Goal: Transaction & Acquisition: Purchase product/service

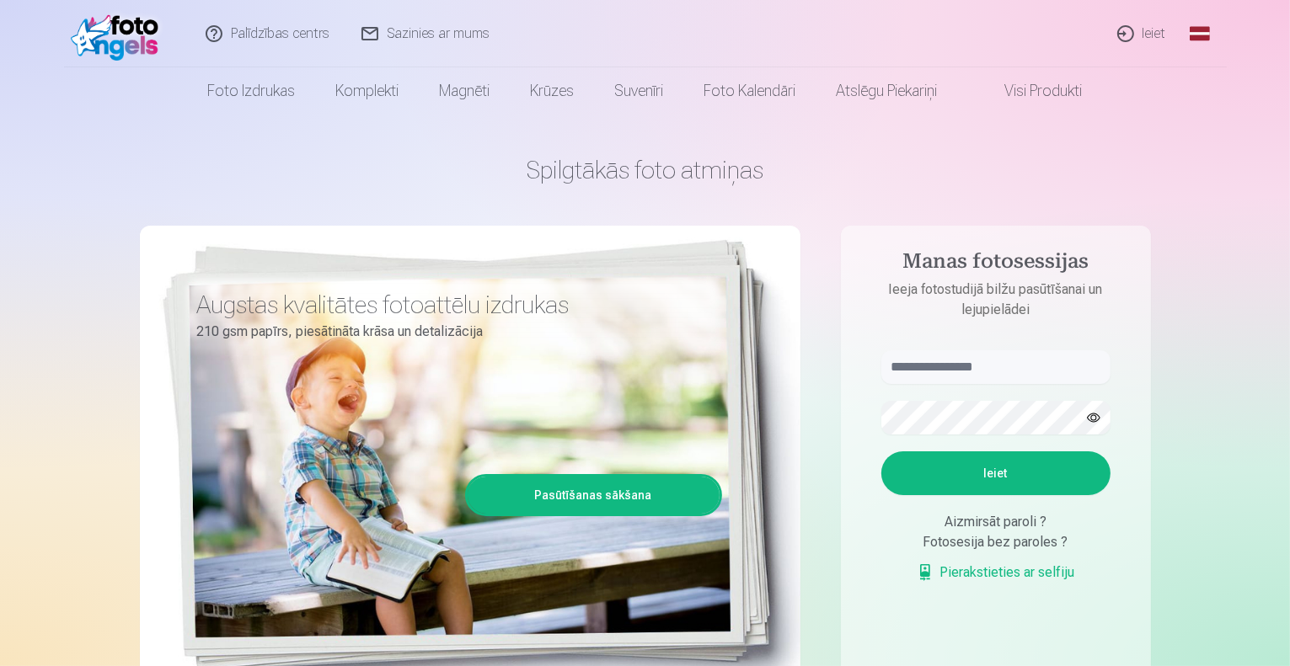
click at [1154, 33] on link "Ieiet" at bounding box center [1142, 33] width 81 height 67
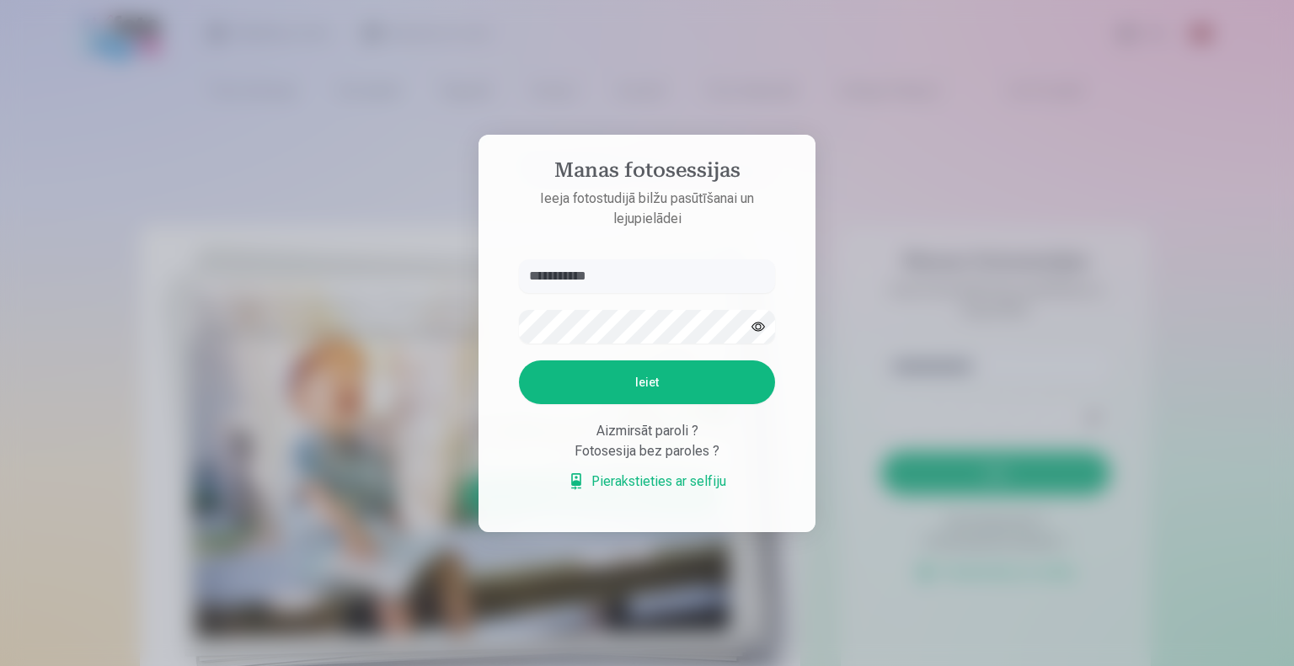
type input "**********"
click at [676, 386] on button "Ieiet" at bounding box center [647, 383] width 256 height 44
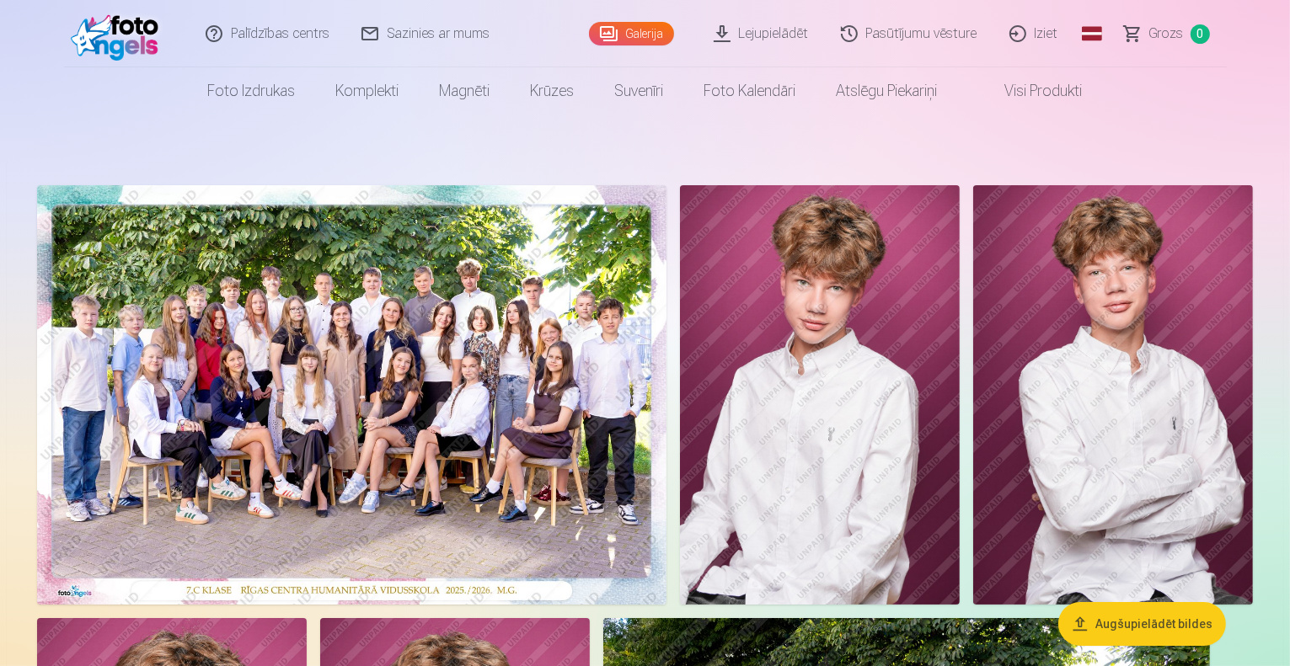
click at [489, 440] on img at bounding box center [351, 394] width 629 height 419
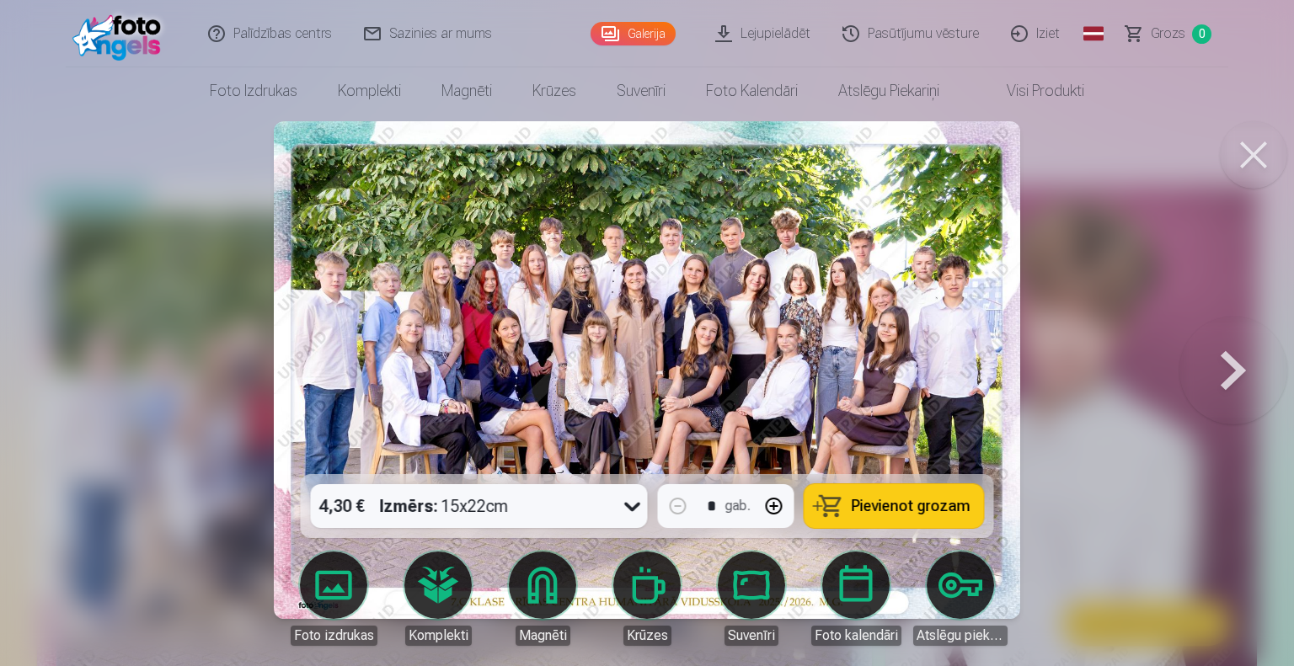
click at [636, 509] on icon at bounding box center [632, 506] width 27 height 27
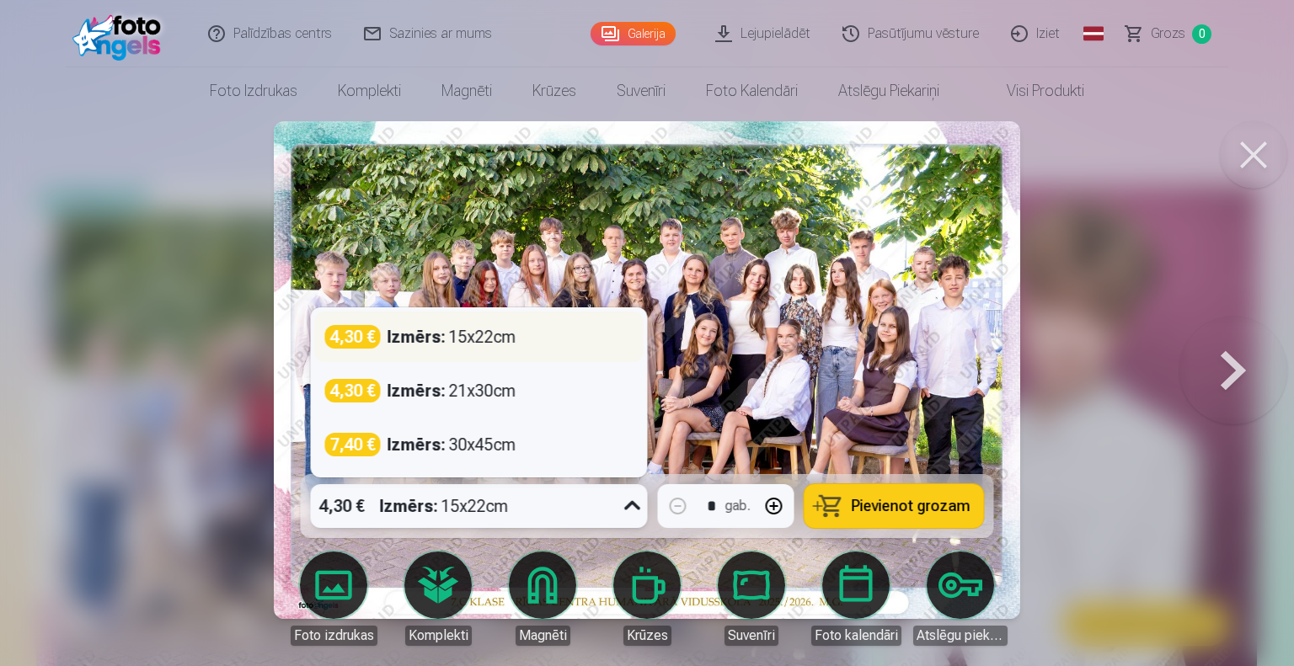
click at [537, 341] on div "4,30 € Izmērs : 15x22cm" at bounding box center [479, 337] width 308 height 24
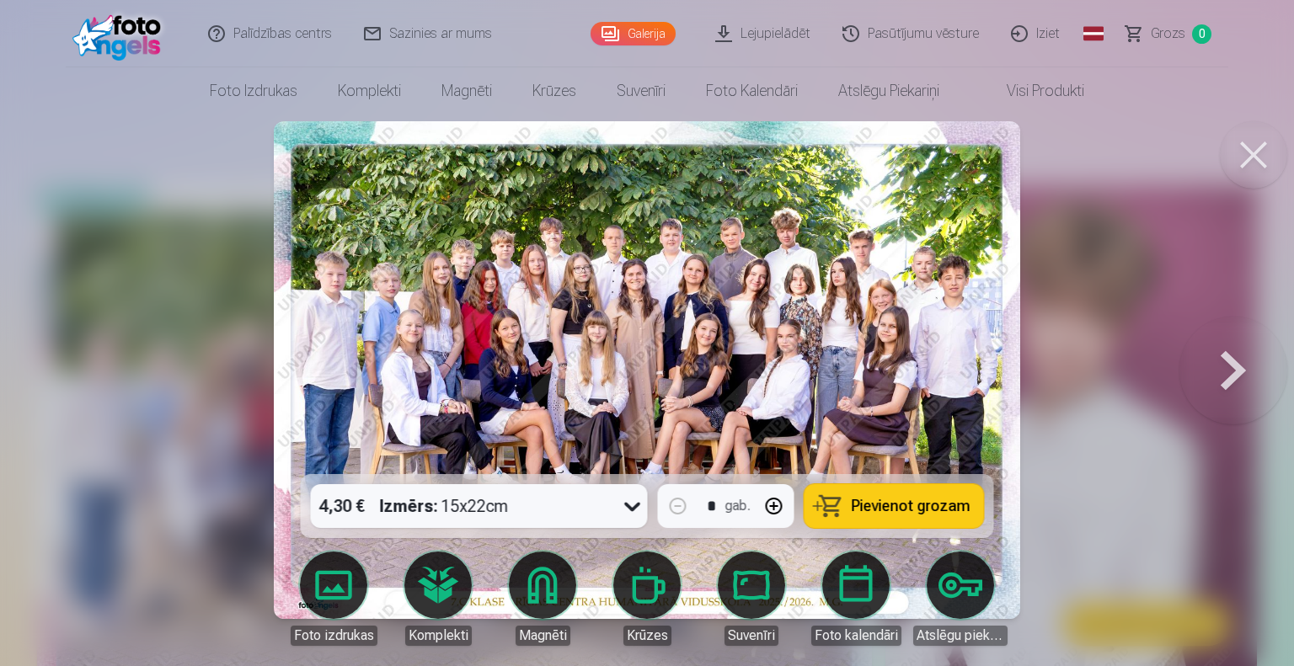
click at [906, 499] on span "Pievienot grozam" at bounding box center [911, 506] width 119 height 15
click at [1232, 366] on button at bounding box center [1233, 370] width 108 height 174
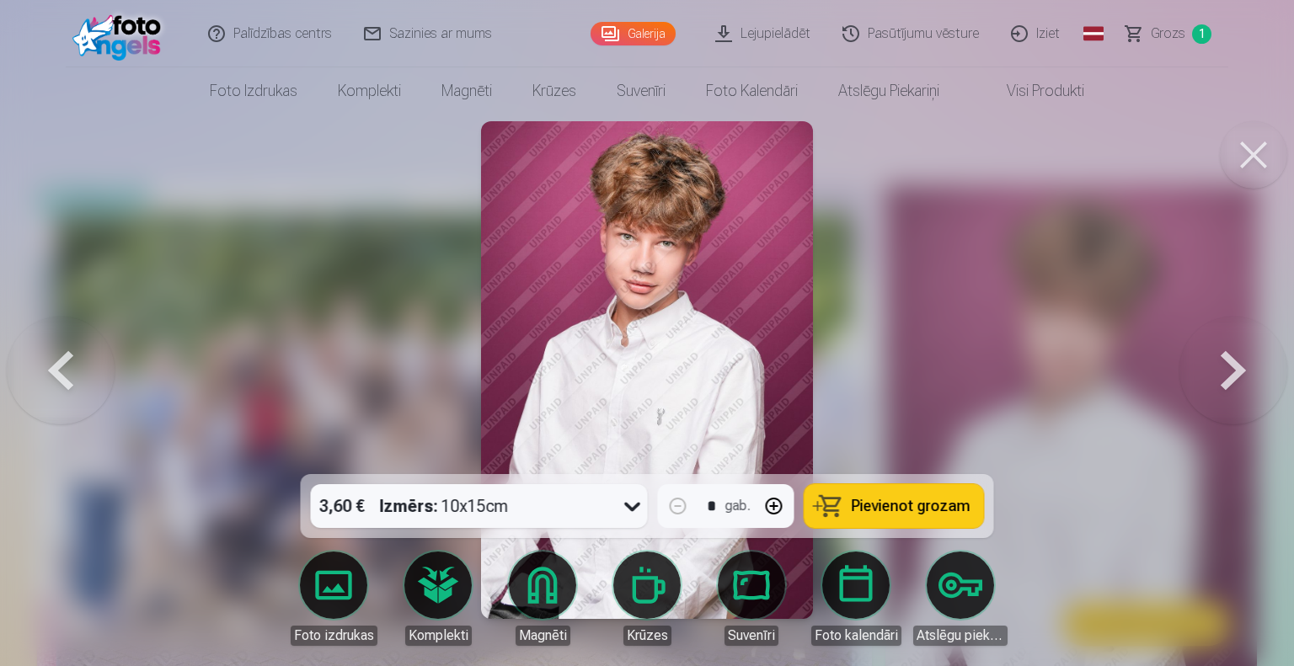
click at [1232, 366] on button at bounding box center [1233, 370] width 108 height 174
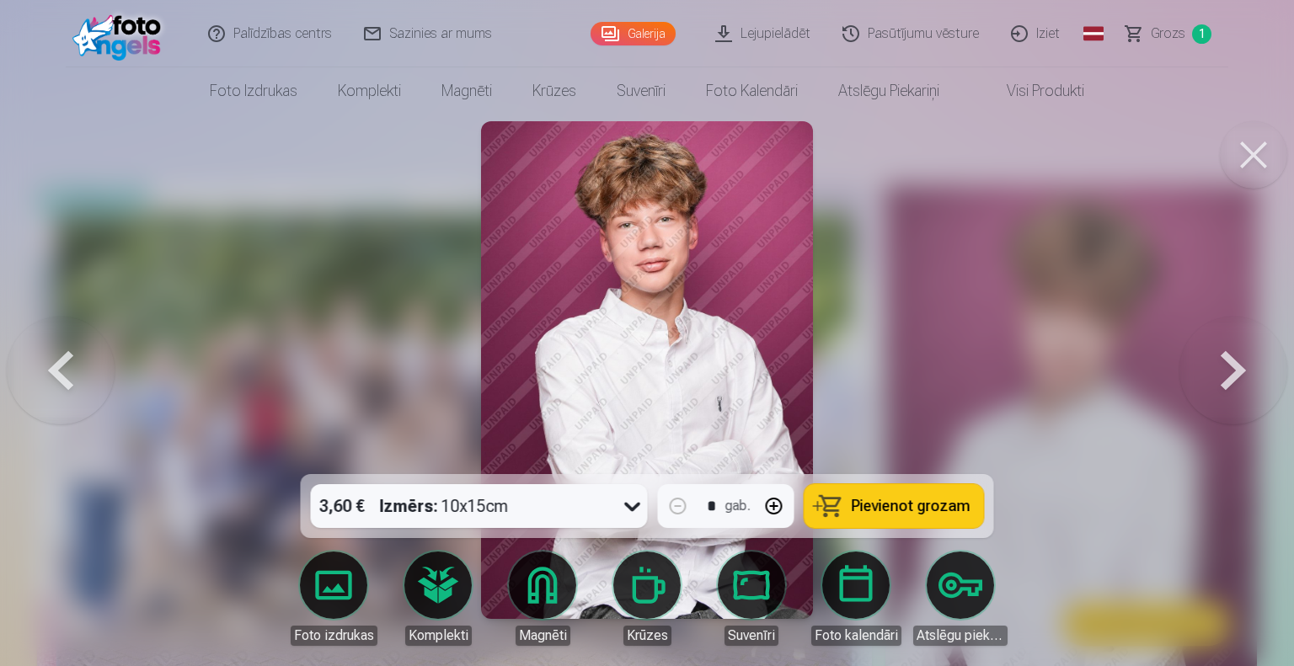
click at [1232, 366] on button at bounding box center [1233, 370] width 108 height 174
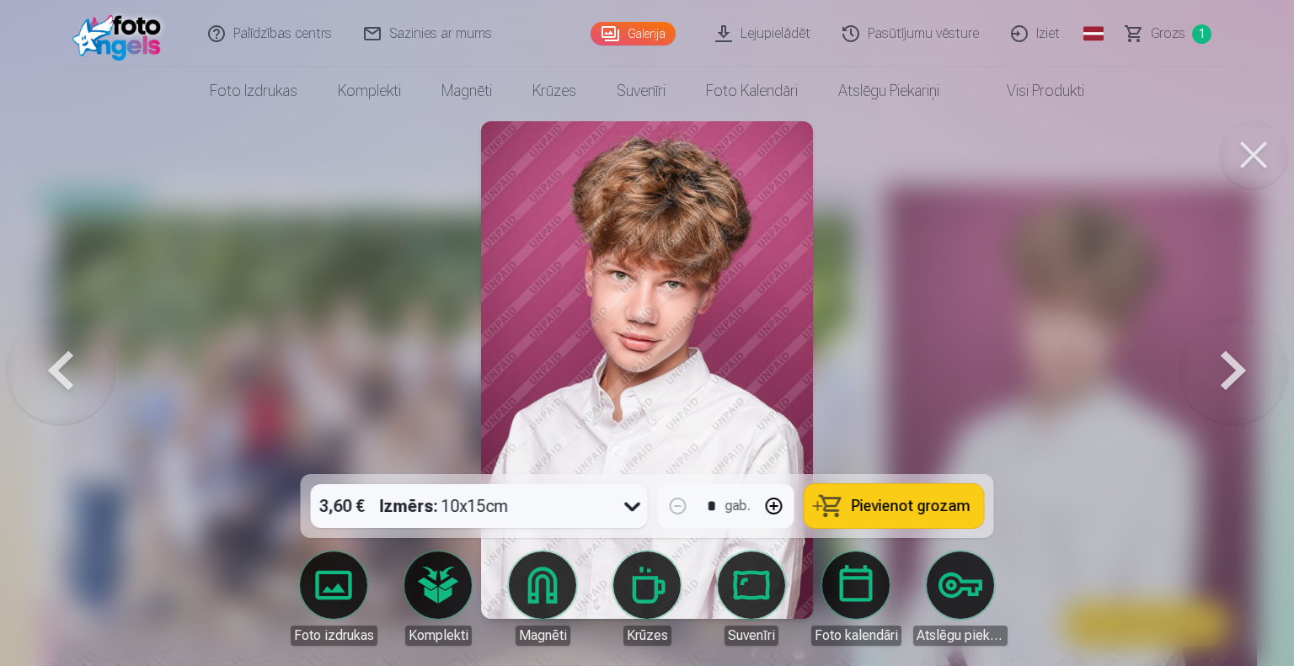
click at [1232, 366] on button at bounding box center [1233, 370] width 108 height 174
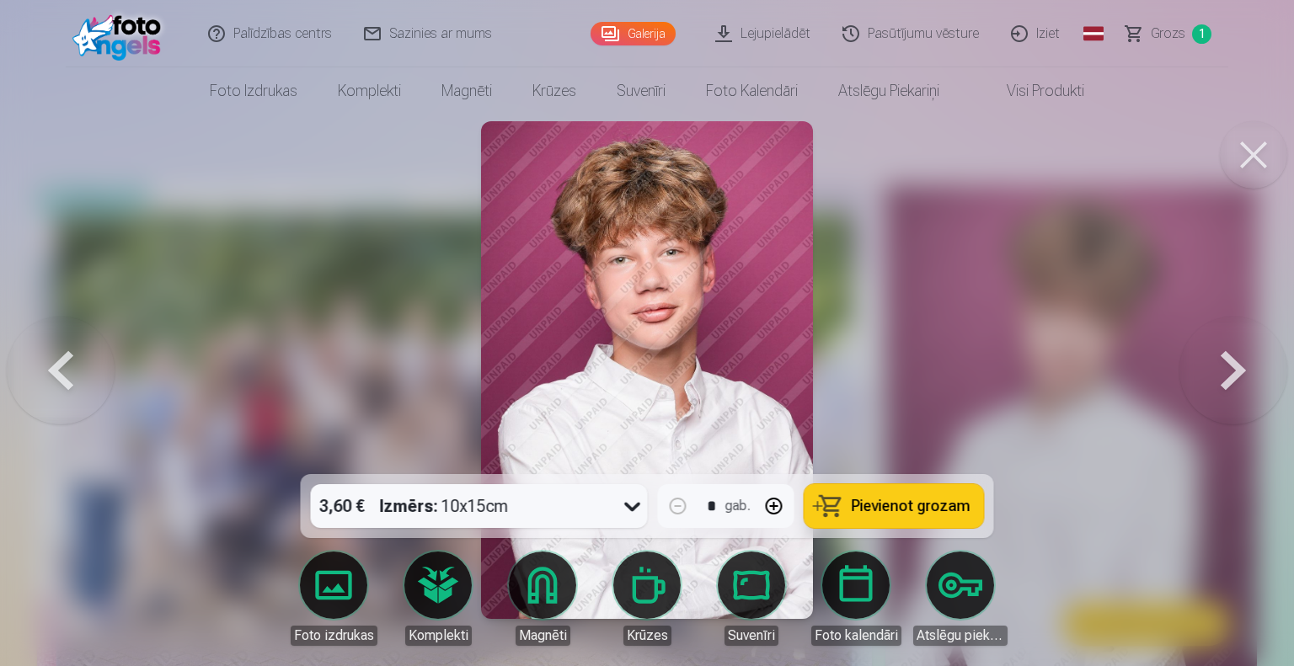
click at [1232, 366] on button at bounding box center [1233, 370] width 108 height 174
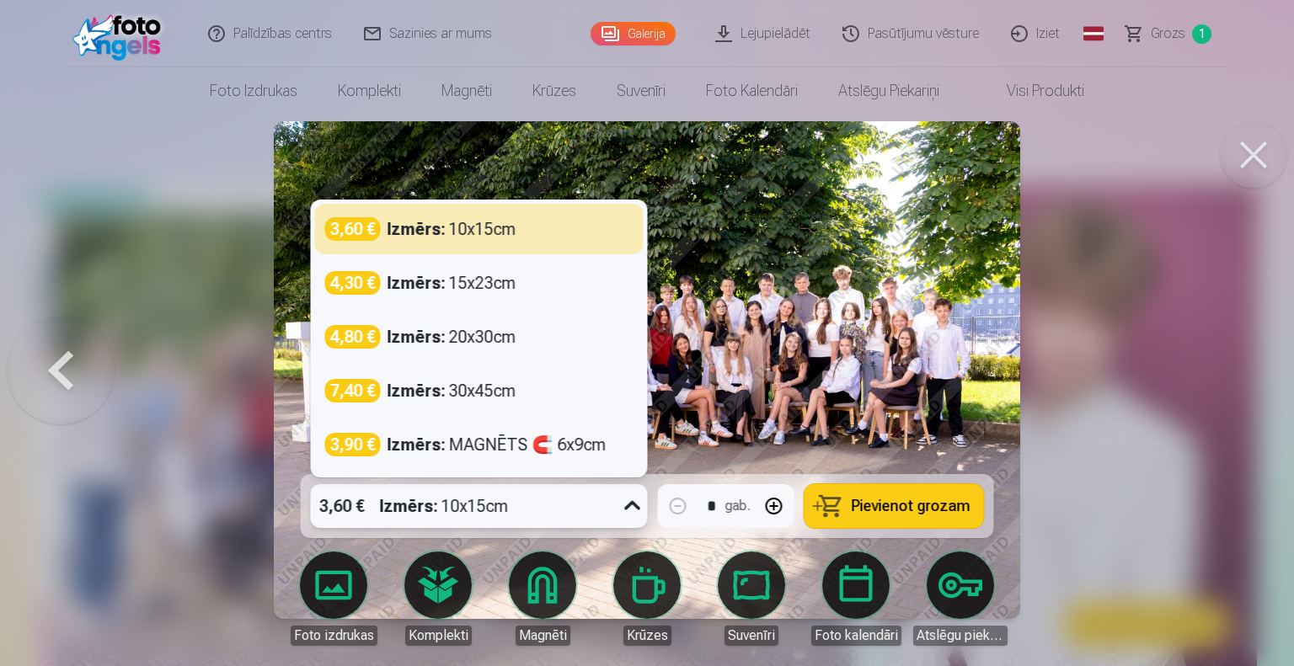
click at [595, 505] on div "3,60 € Izmērs : 10x15cm" at bounding box center [463, 506] width 305 height 44
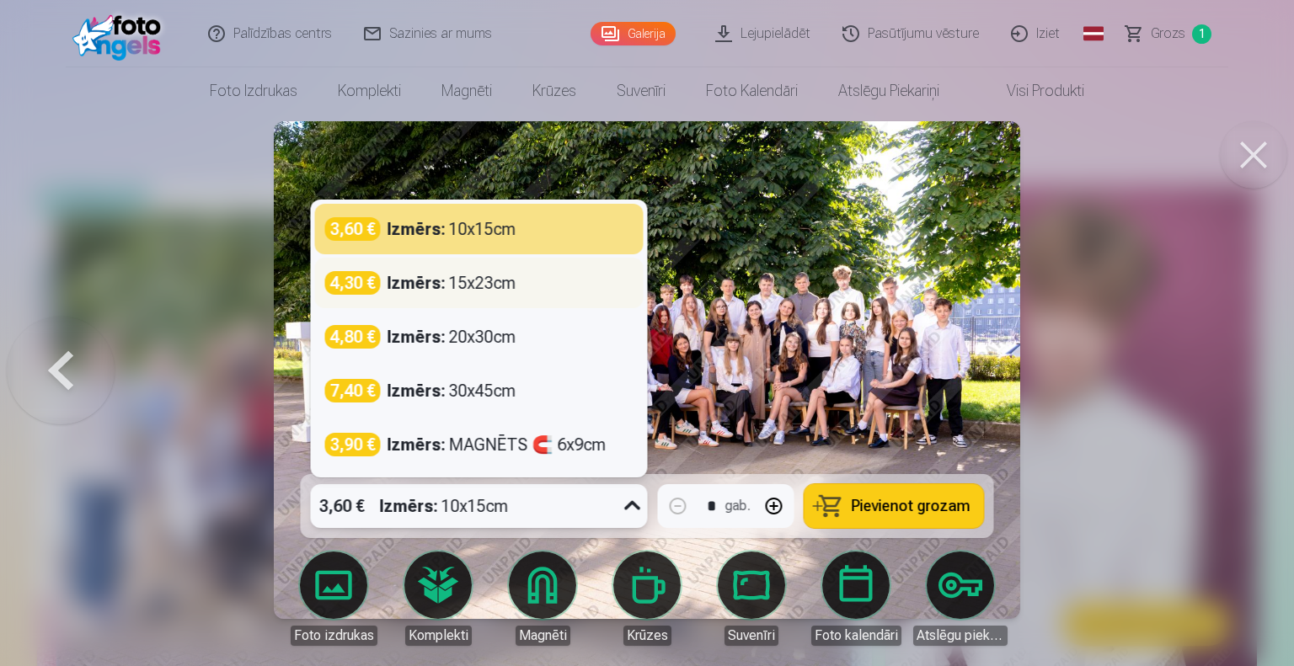
click at [502, 276] on div "Izmērs : 15x23cm" at bounding box center [451, 283] width 129 height 24
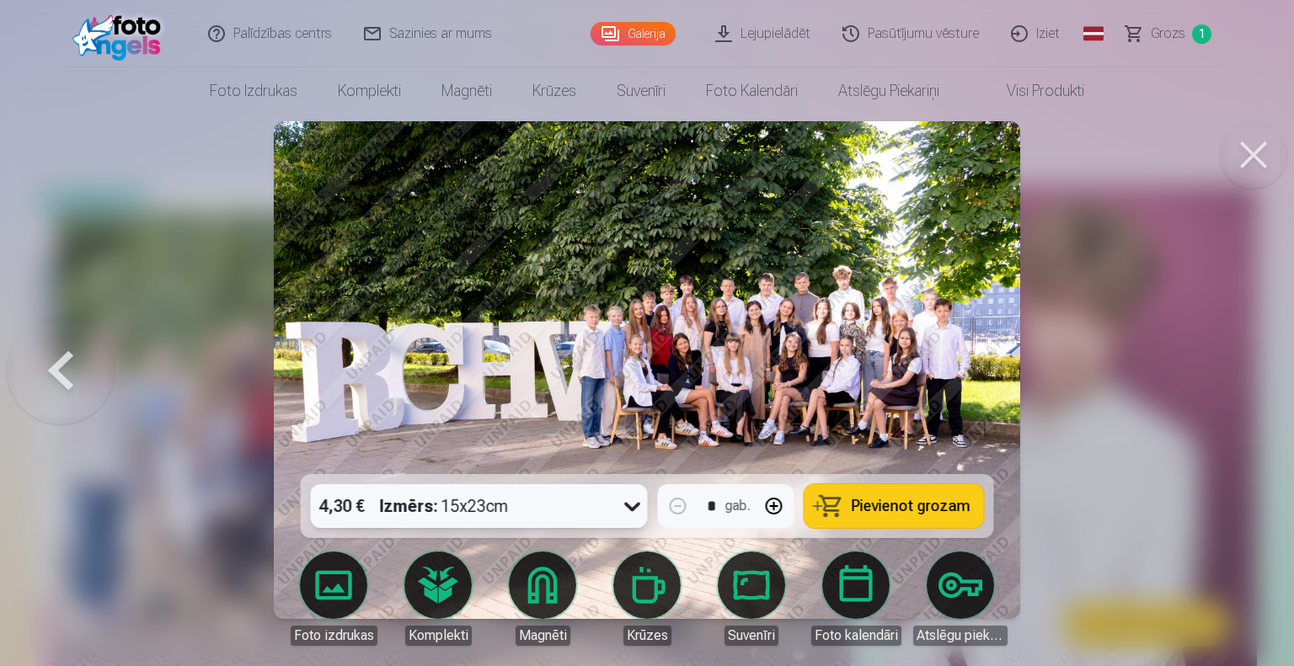
click at [889, 501] on span "Pievienot grozam" at bounding box center [911, 506] width 119 height 15
click at [55, 361] on button at bounding box center [61, 370] width 108 height 174
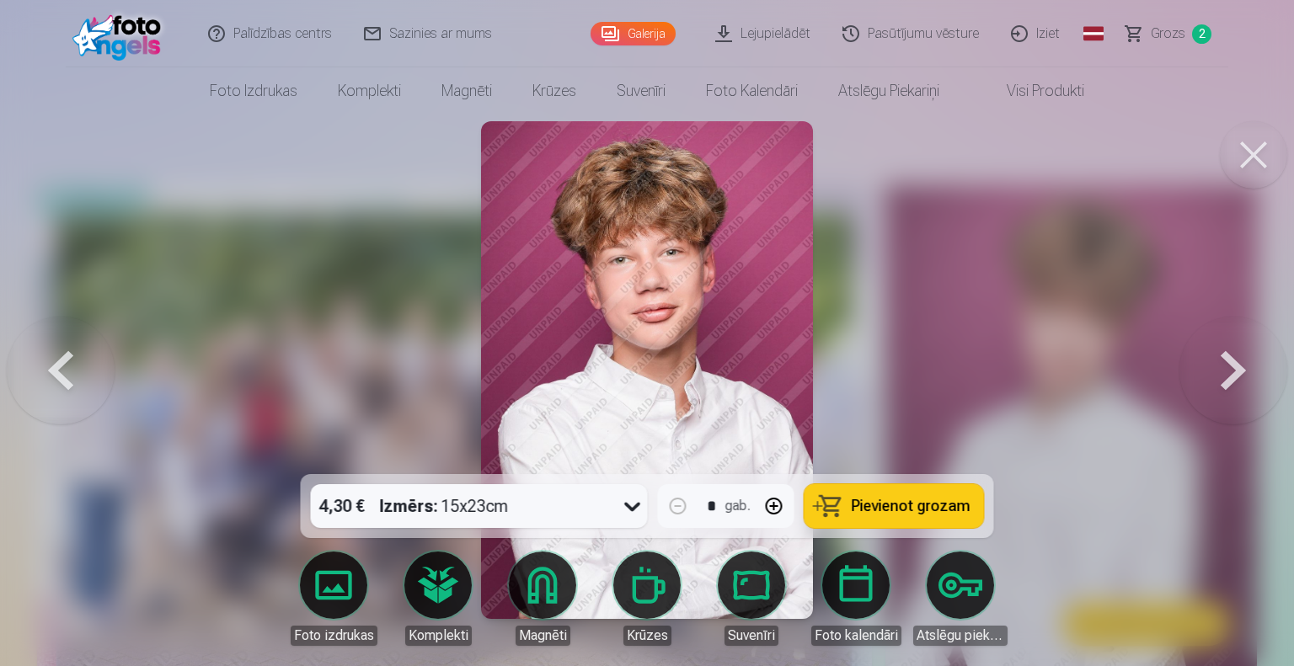
click at [55, 361] on button at bounding box center [61, 370] width 108 height 174
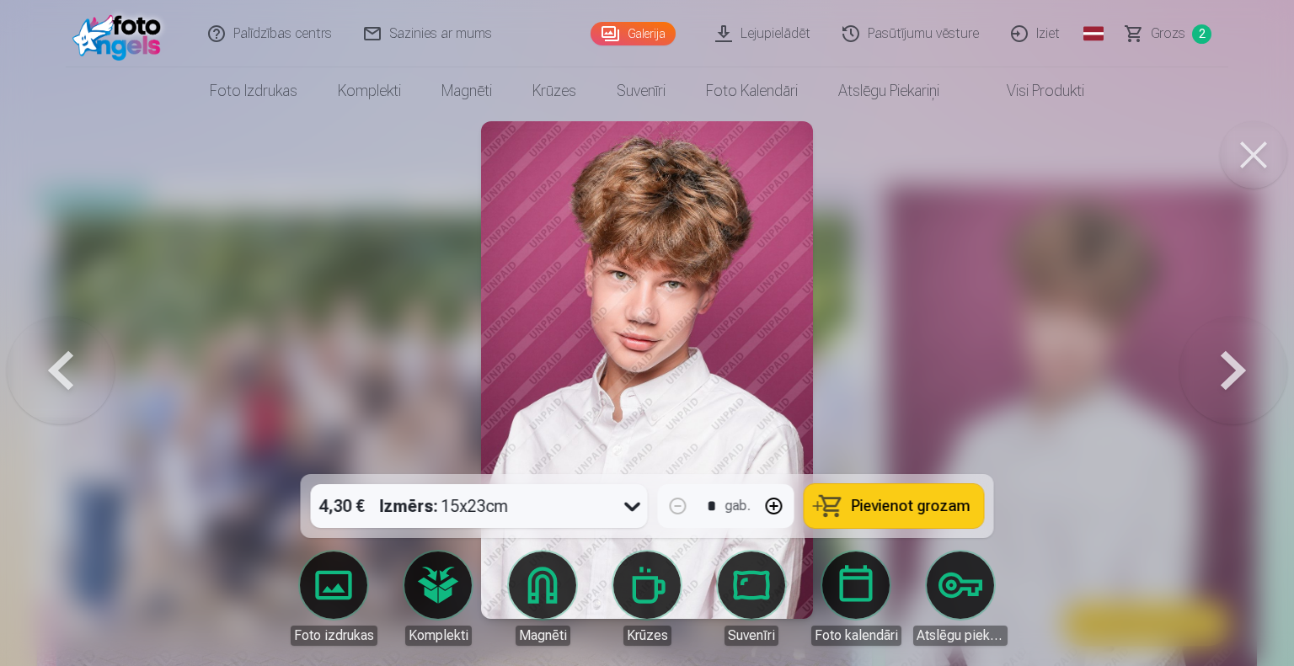
click at [55, 361] on button at bounding box center [61, 370] width 108 height 174
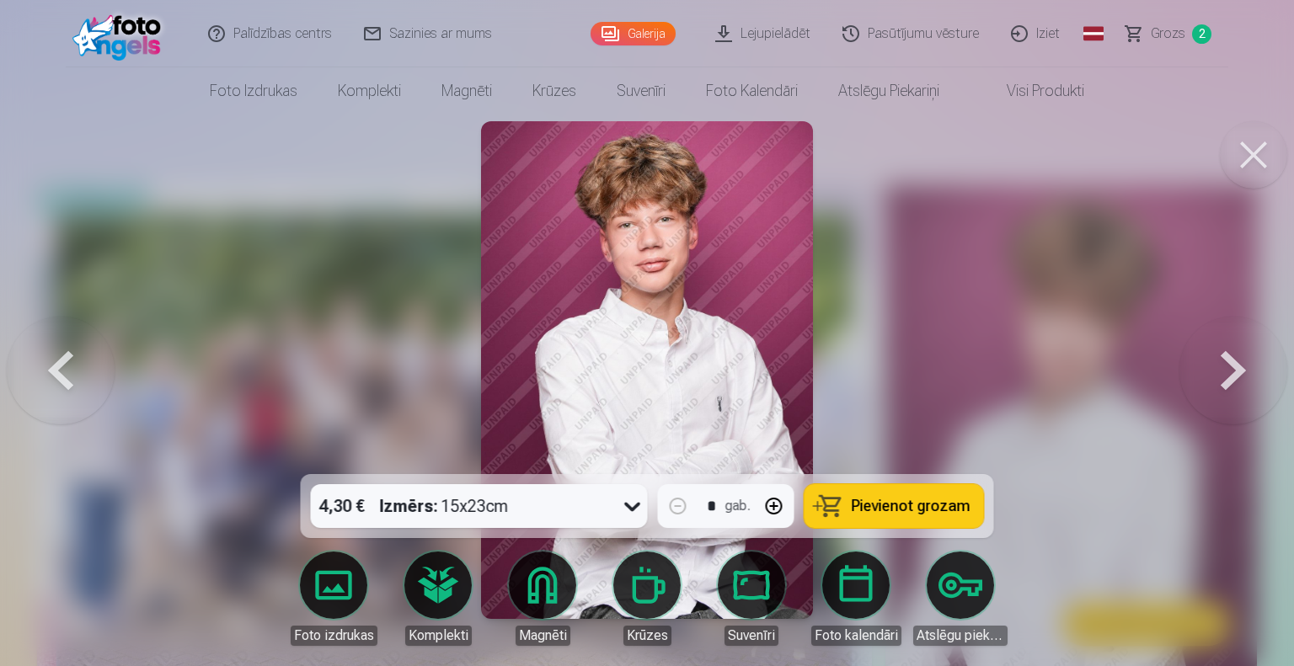
click at [55, 361] on button at bounding box center [61, 370] width 108 height 174
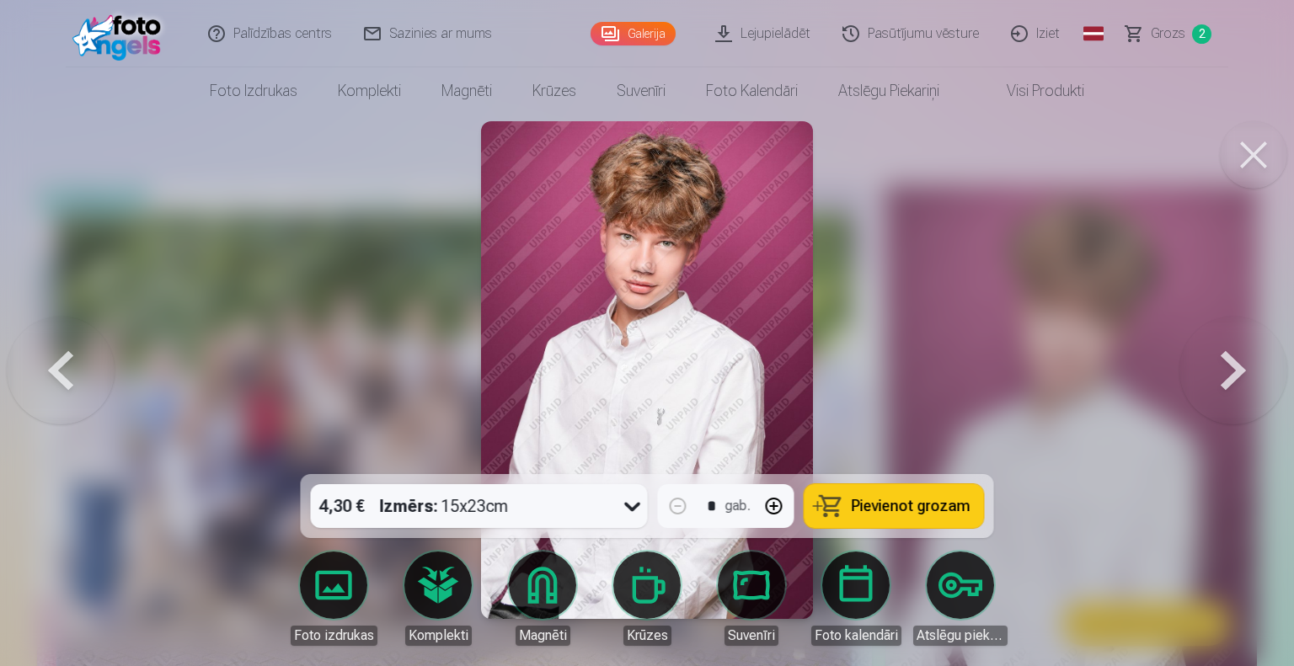
click at [1230, 373] on button at bounding box center [1233, 370] width 108 height 174
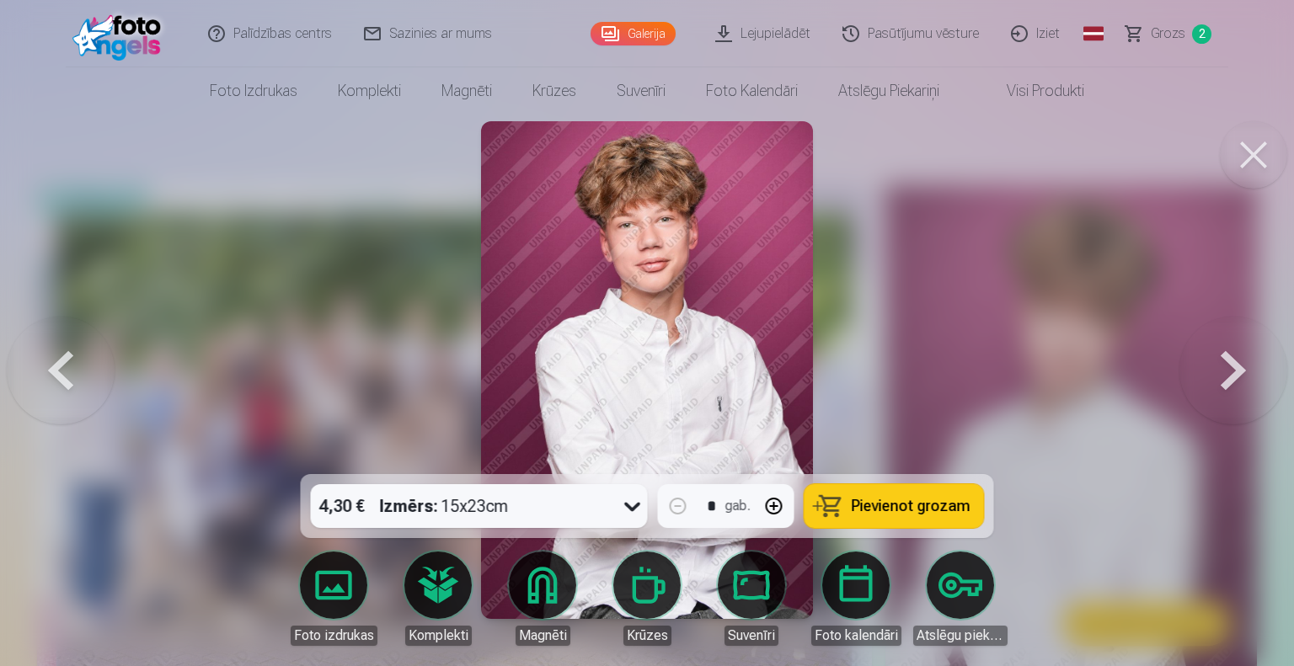
click at [1230, 373] on button at bounding box center [1233, 370] width 108 height 174
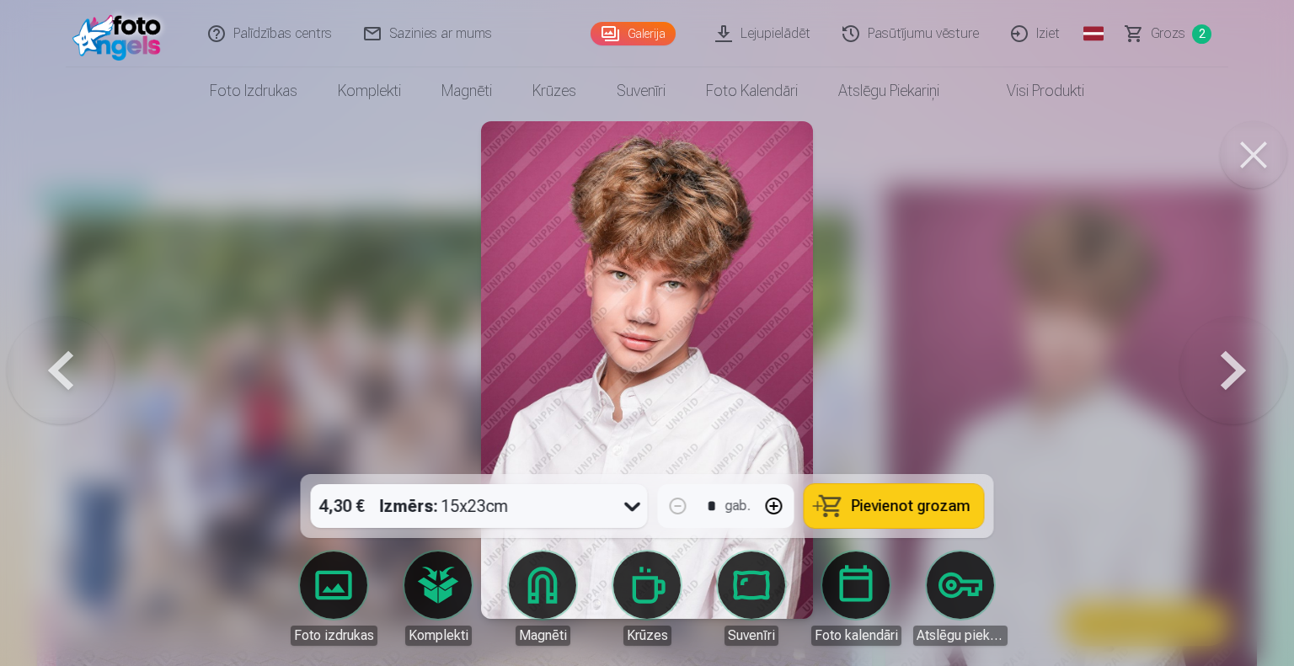
click at [1230, 373] on button at bounding box center [1233, 370] width 108 height 174
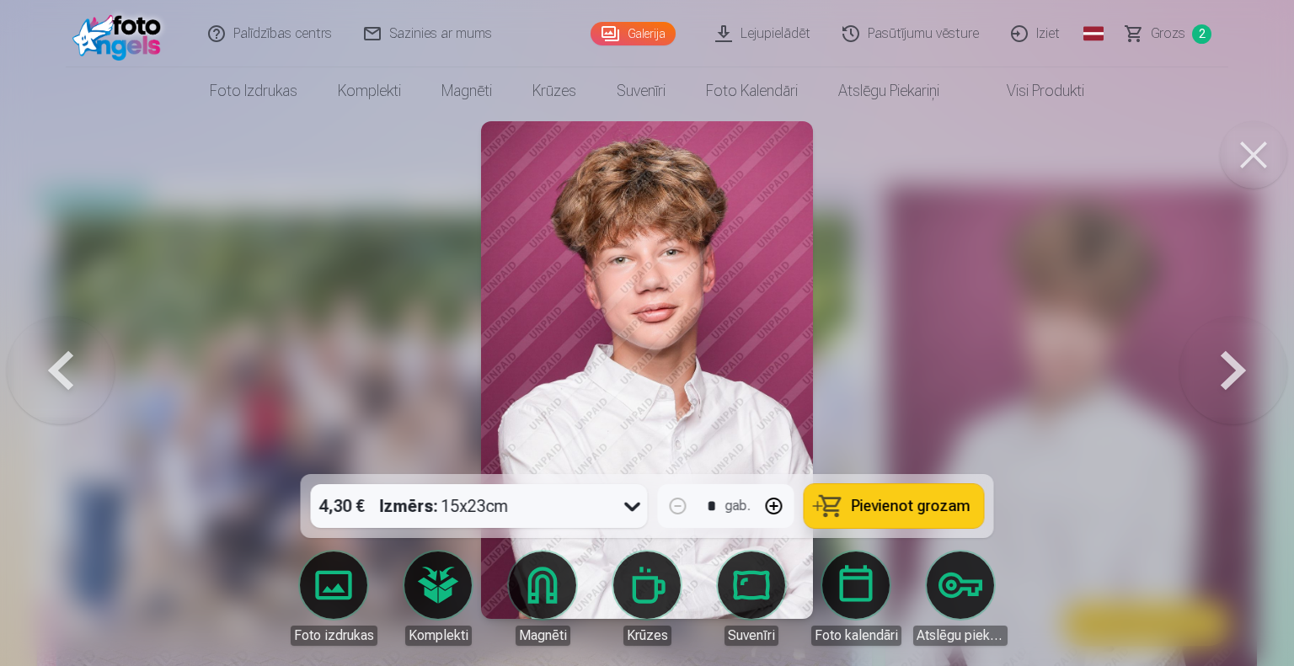
click at [612, 508] on div "4,30 € Izmērs : 15x23cm" at bounding box center [479, 506] width 337 height 44
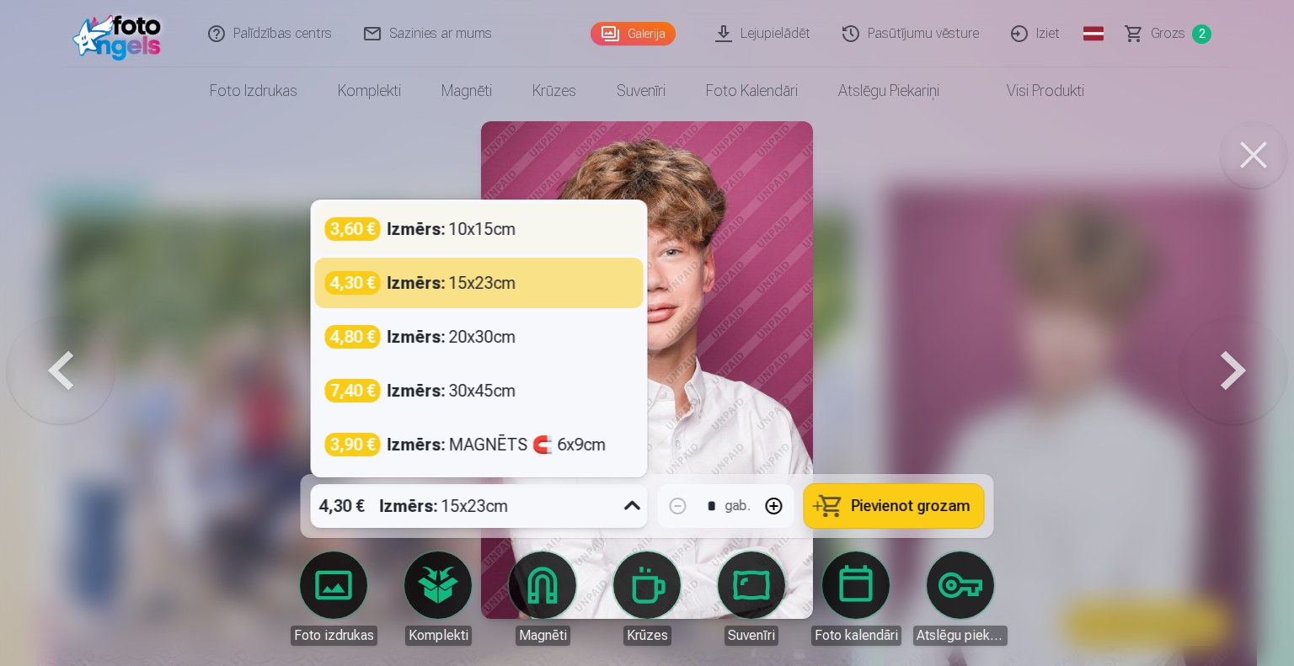
click at [568, 235] on div "3,60 € Izmērs : 10x15cm" at bounding box center [479, 229] width 308 height 24
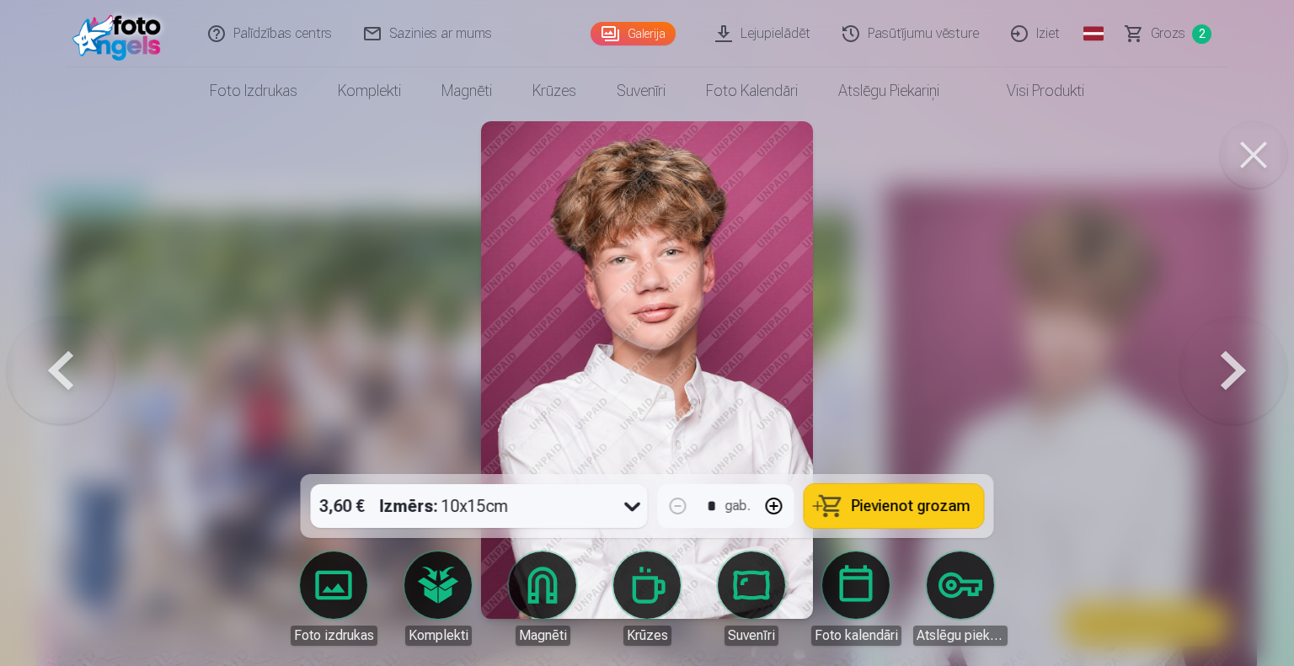
click at [917, 507] on span "Pievienot grozam" at bounding box center [911, 506] width 119 height 15
click at [1168, 33] on span "Grozs" at bounding box center [1168, 34] width 35 height 20
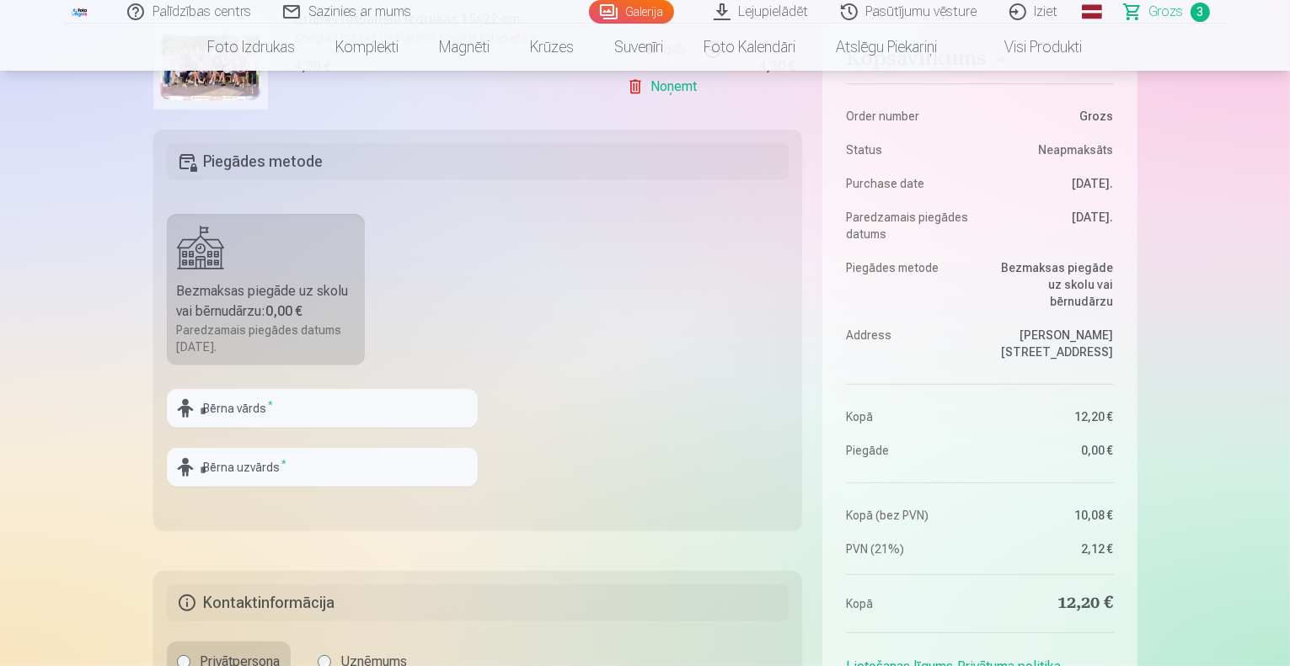
scroll to position [505, 0]
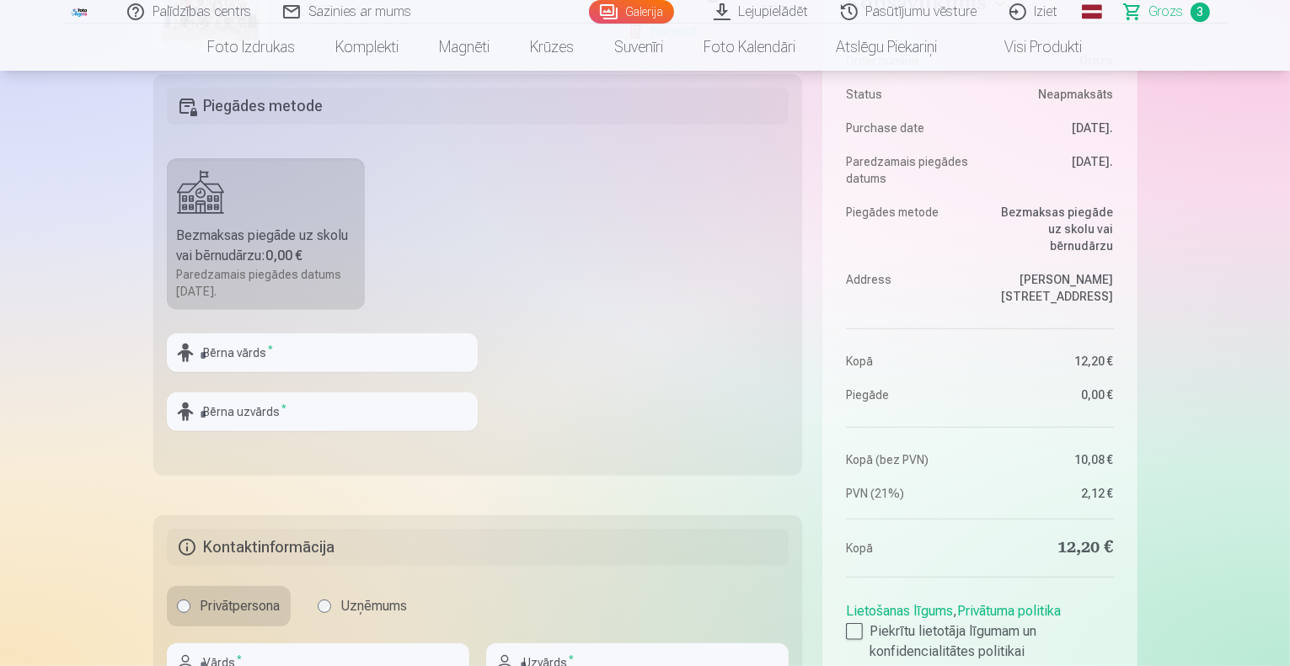
click at [291, 266] on div "Paredzamais piegādes datums 5.10.2025." at bounding box center [266, 283] width 179 height 34
click at [290, 351] on input "text" at bounding box center [322, 353] width 311 height 39
type input "***"
click at [303, 416] on input "text" at bounding box center [322, 412] width 311 height 39
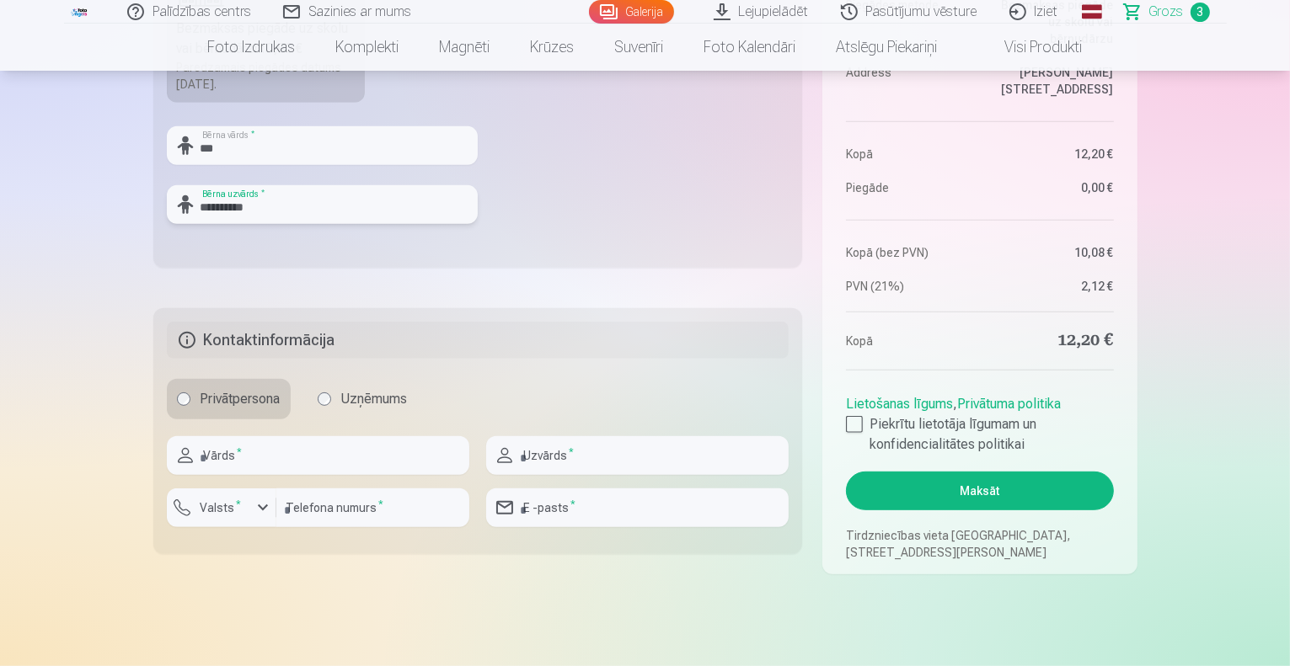
scroll to position [758, 0]
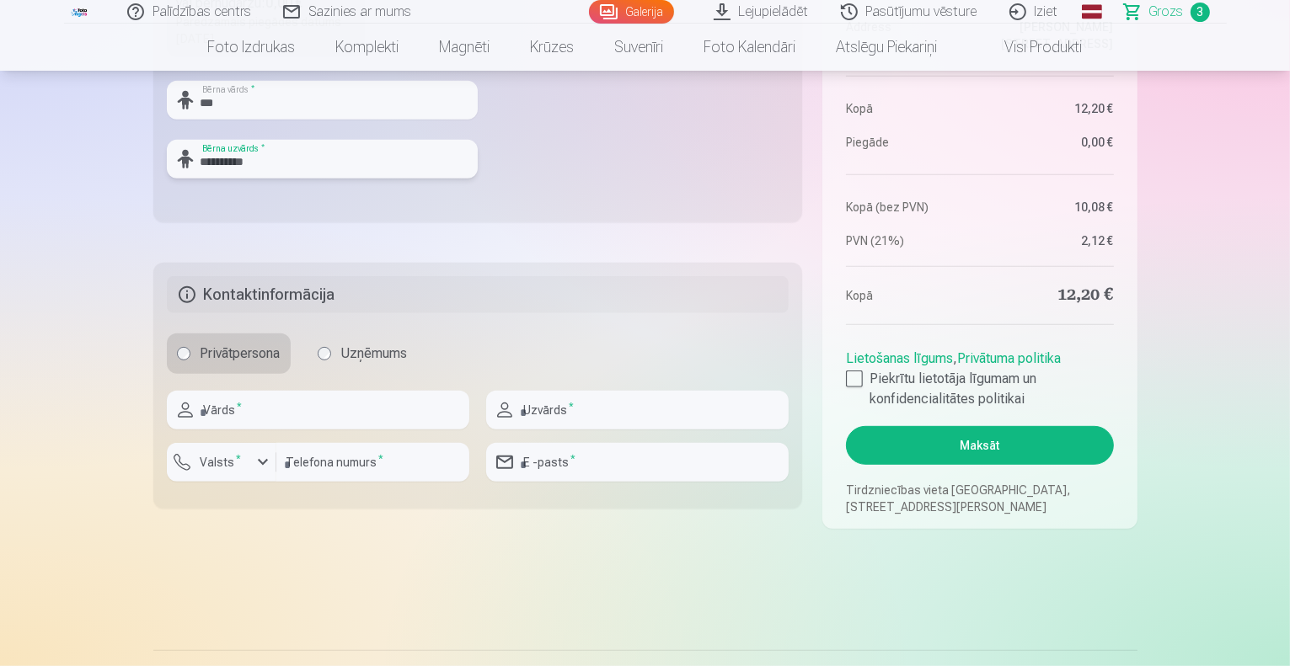
type input "**********"
click at [338, 419] on input "text" at bounding box center [318, 410] width 302 height 39
type input "********"
type input "**********"
type input "********"
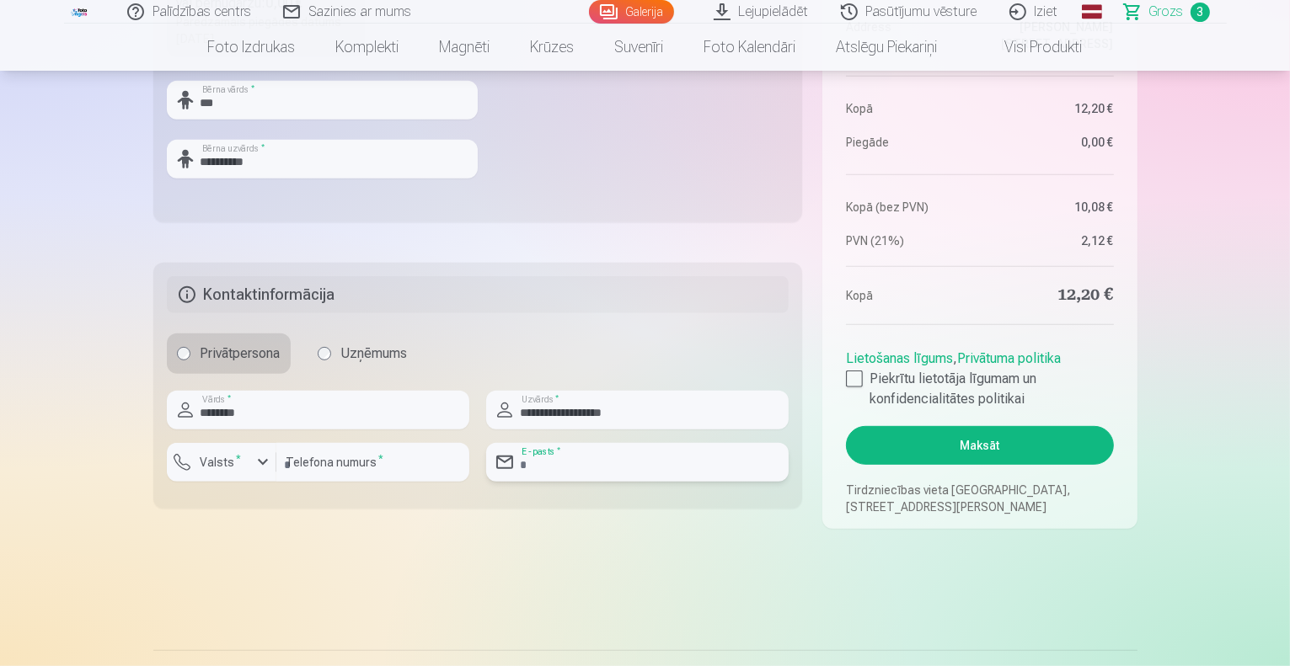
type input "**********"
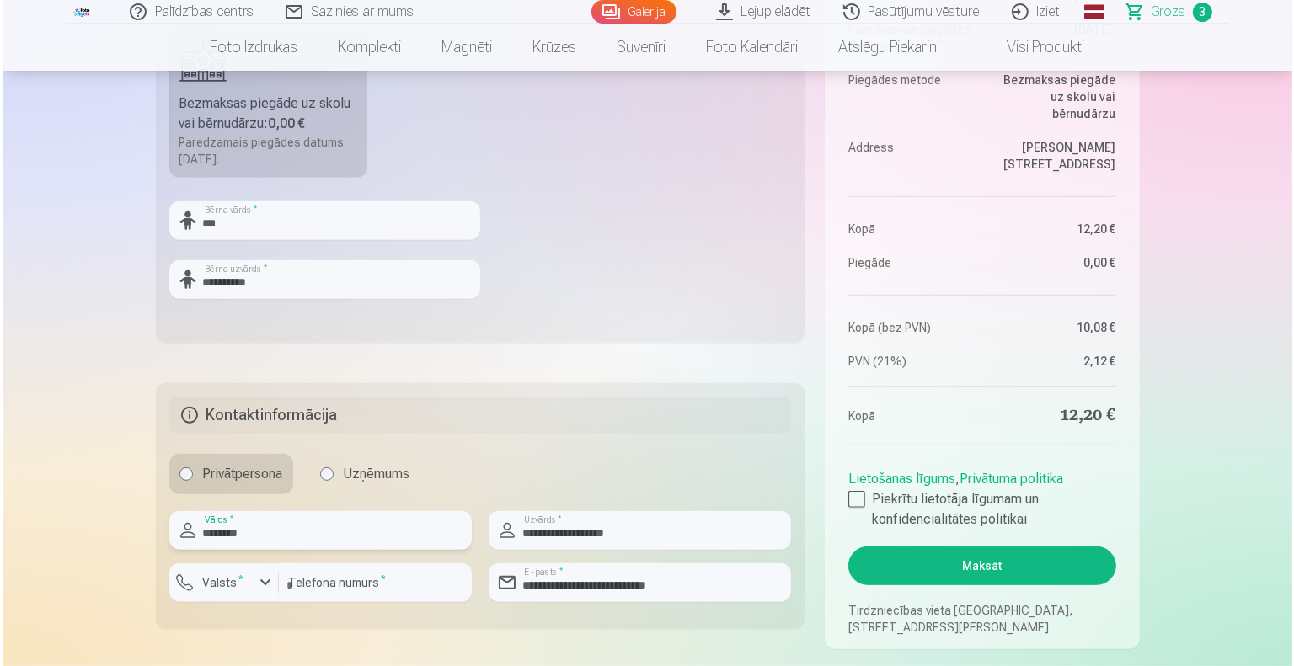
scroll to position [674, 0]
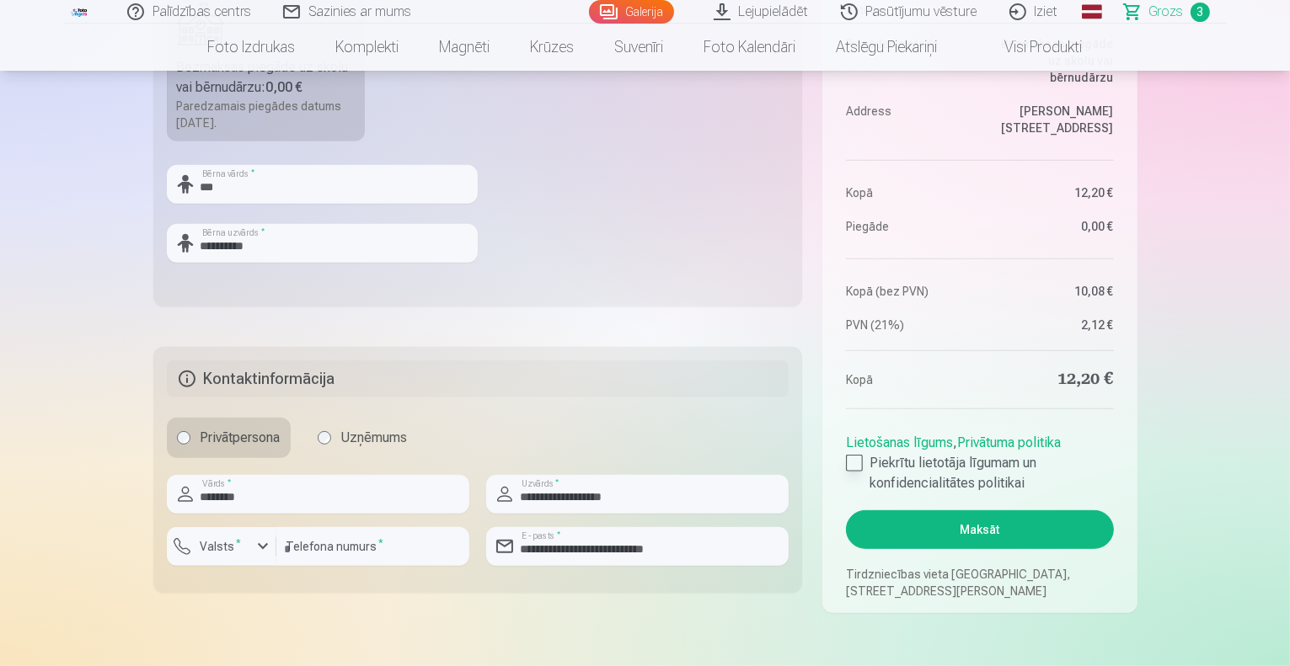
click at [859, 462] on div at bounding box center [854, 463] width 17 height 17
click at [991, 521] on button "Maksāt" at bounding box center [979, 529] width 267 height 39
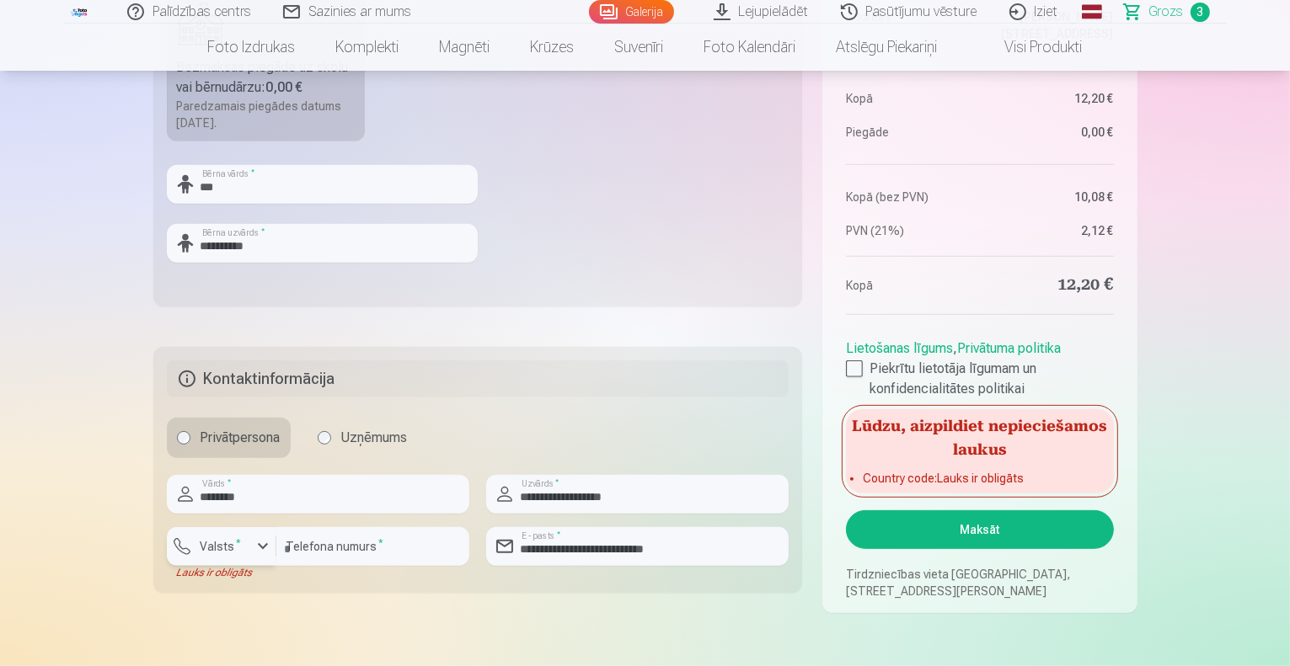
click at [263, 546] on div "button" at bounding box center [263, 547] width 20 height 20
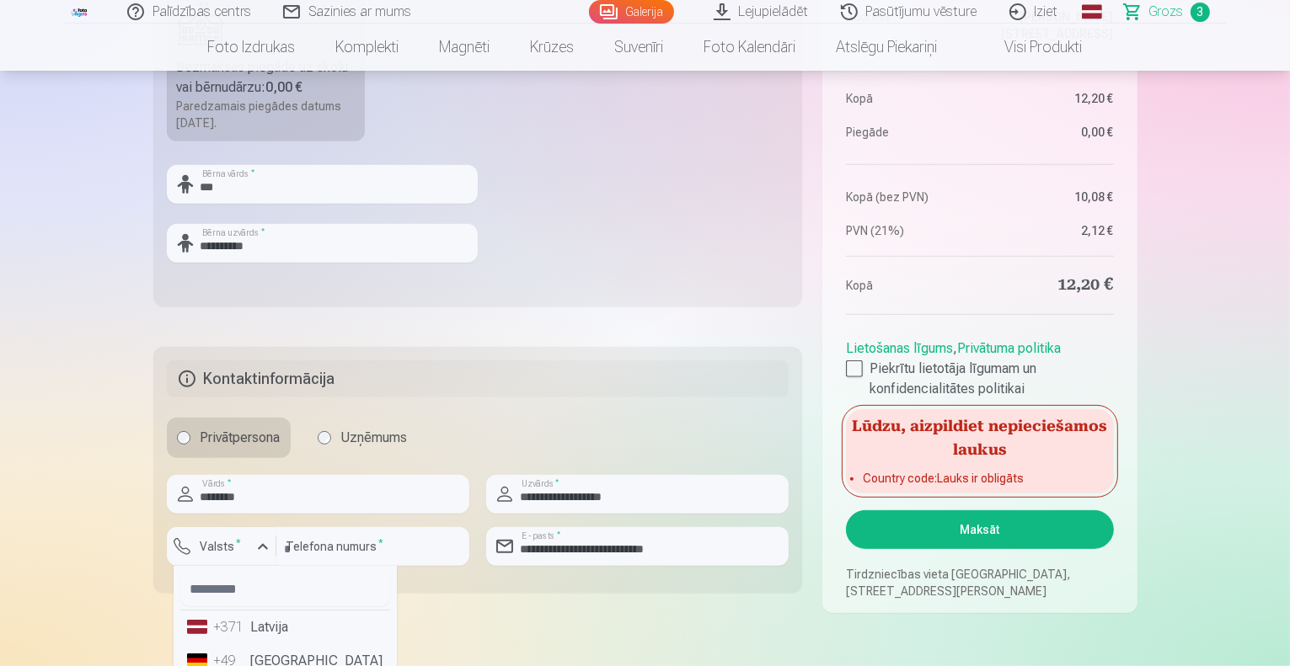
click at [259, 623] on li "+371 Latvija" at bounding box center [285, 628] width 210 height 34
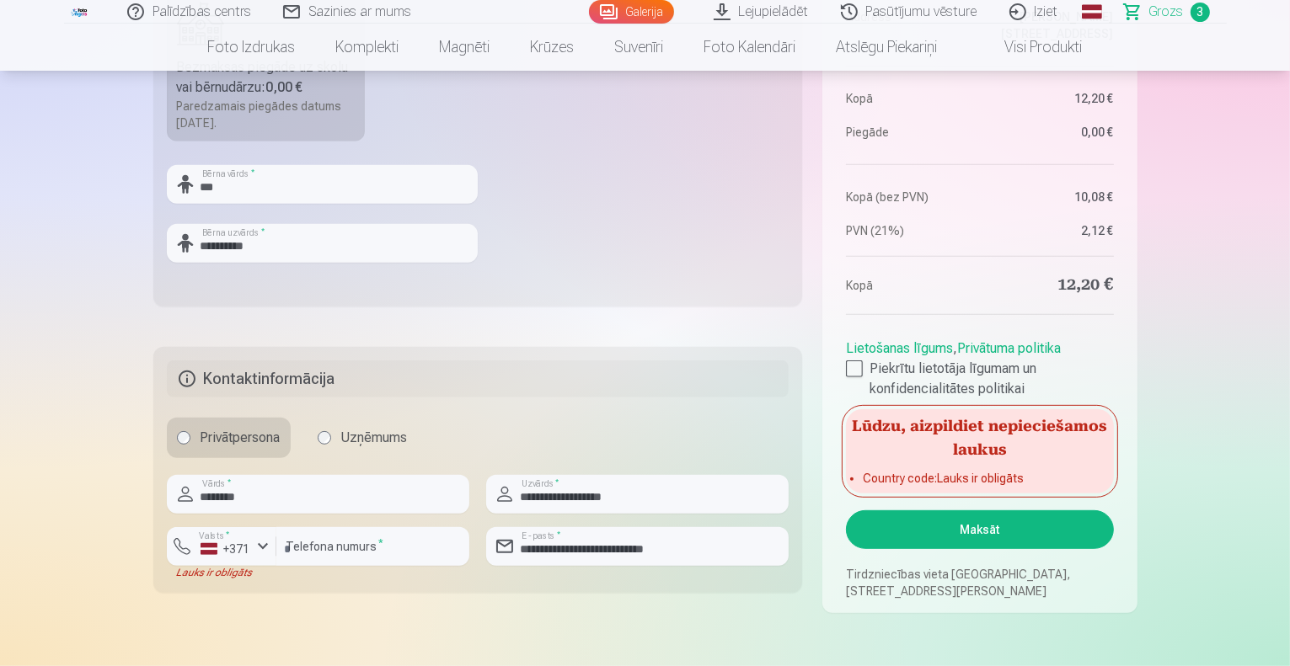
click at [1017, 531] on button "Maksāt" at bounding box center [979, 529] width 267 height 39
